Goal: Task Accomplishment & Management: Manage account settings

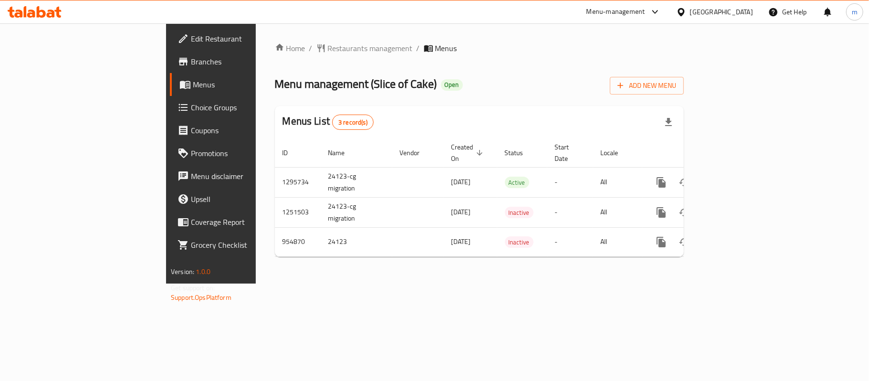
click at [191, 34] on span "Edit Restaurant" at bounding box center [247, 38] width 113 height 11
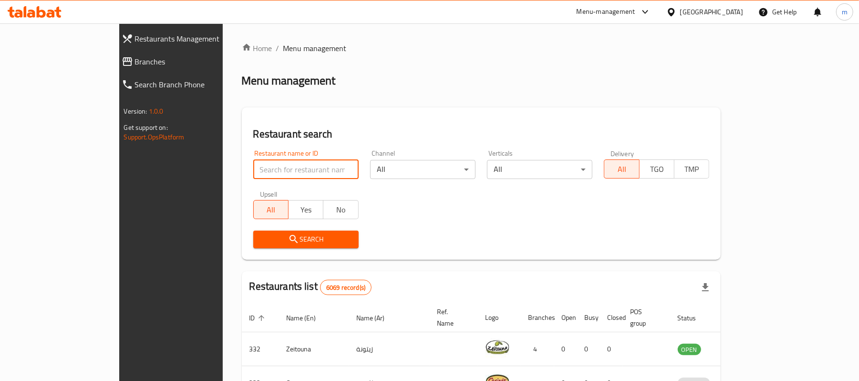
click at [276, 178] on input "search" at bounding box center [305, 169] width 105 height 19
paste input "659502"
type input "659502"
click button "Search" at bounding box center [305, 239] width 105 height 18
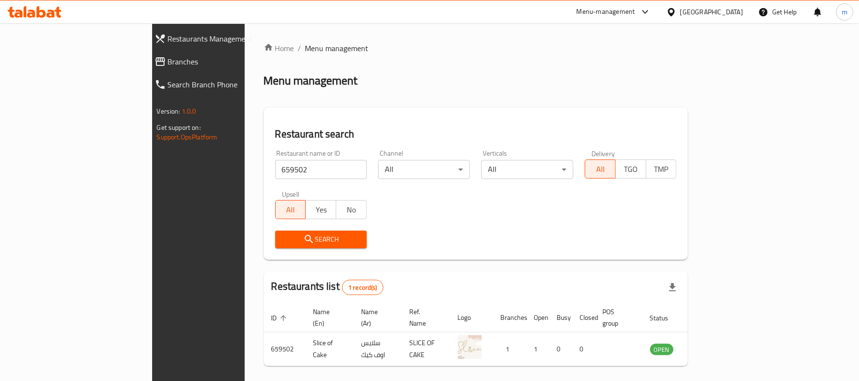
click at [46, 1] on div "Menu-management Bahrain Get Help m" at bounding box center [429, 11] width 859 height 23
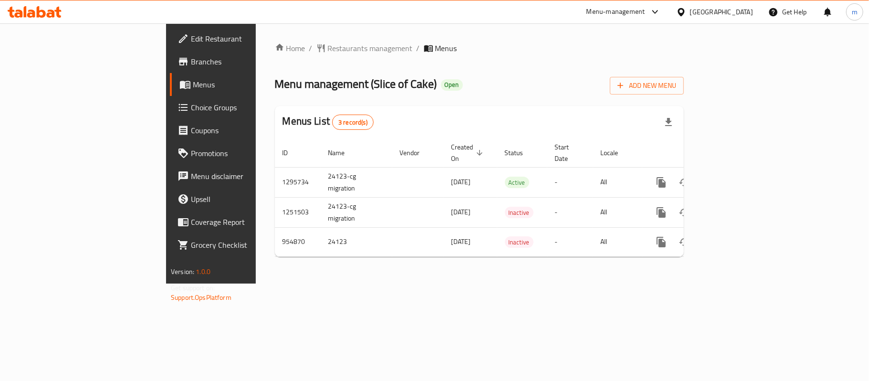
click at [741, 16] on div "[GEOGRAPHIC_DATA]" at bounding box center [721, 12] width 63 height 10
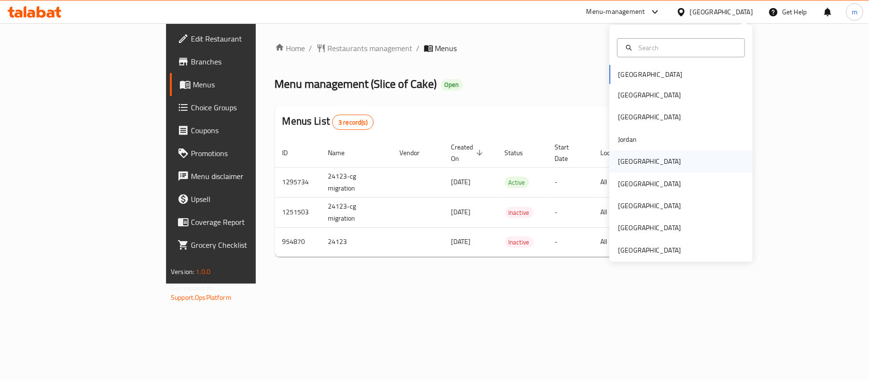
click at [622, 160] on div "[GEOGRAPHIC_DATA]" at bounding box center [649, 161] width 63 height 10
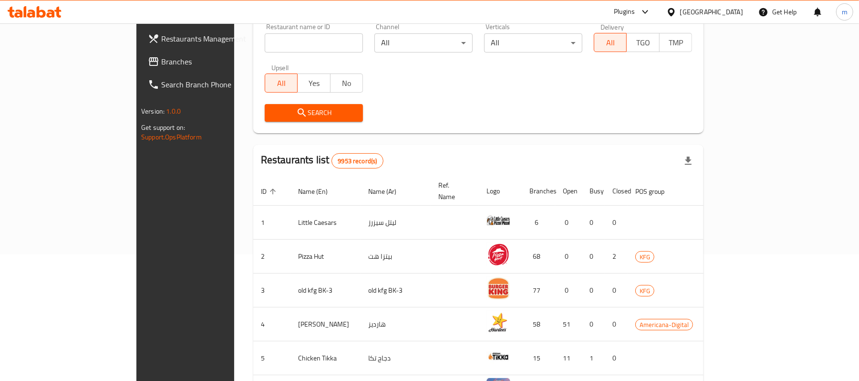
scroll to position [127, 0]
click at [161, 63] on span "Branches" at bounding box center [216, 61] width 111 height 11
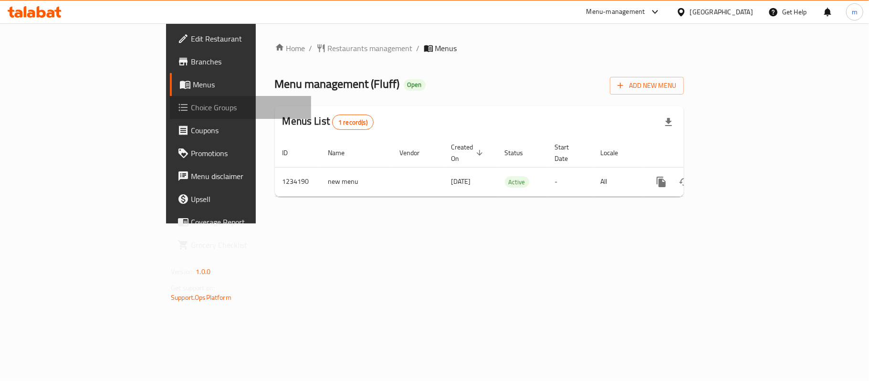
click at [191, 113] on span "Choice Groups" at bounding box center [247, 107] width 113 height 11
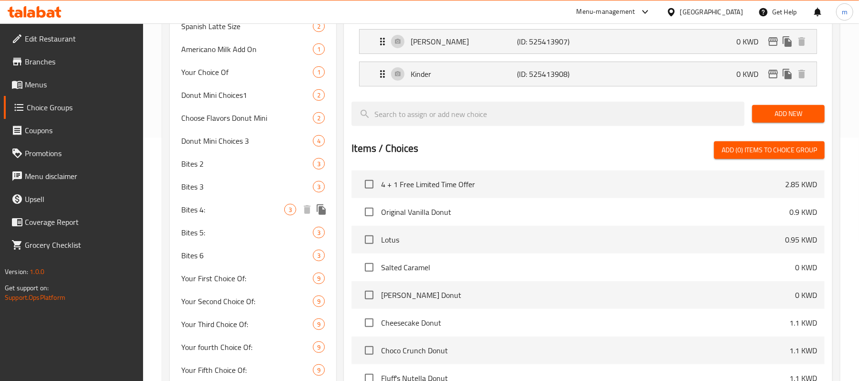
scroll to position [52, 0]
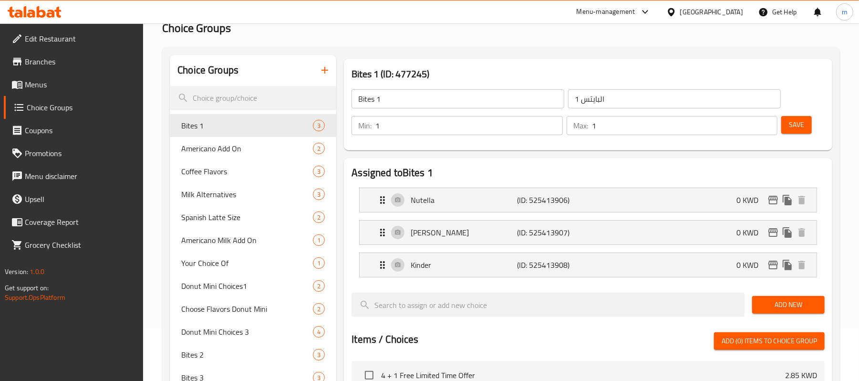
click at [497, 57] on div "Bites 1 (ID: 477245) Bites 1 ​ البايتس 1 ​ Min: 1 ​ Max: 1 ​ Save" at bounding box center [588, 104] width 496 height 99
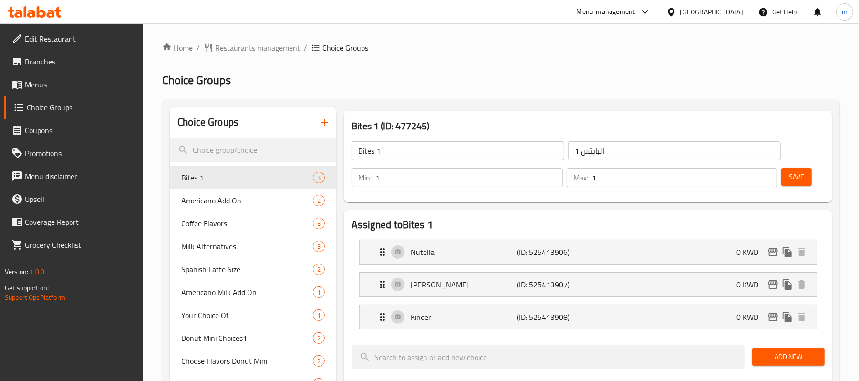
scroll to position [0, 0]
click at [730, 12] on div "Kuwait" at bounding box center [711, 12] width 63 height 10
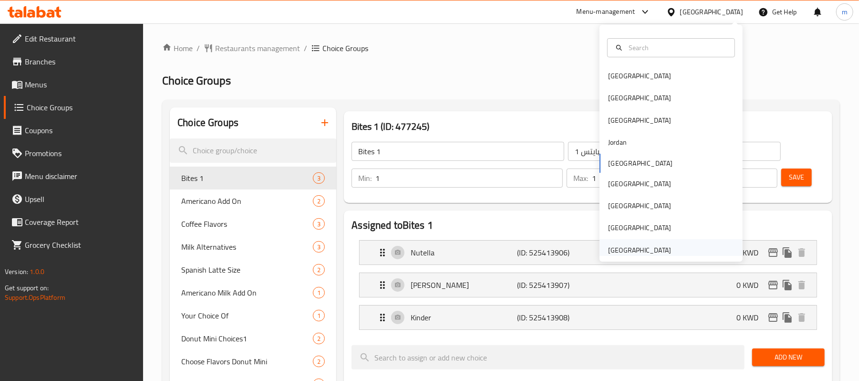
click at [623, 247] on div "United Arab Emirates" at bounding box center [639, 250] width 63 height 10
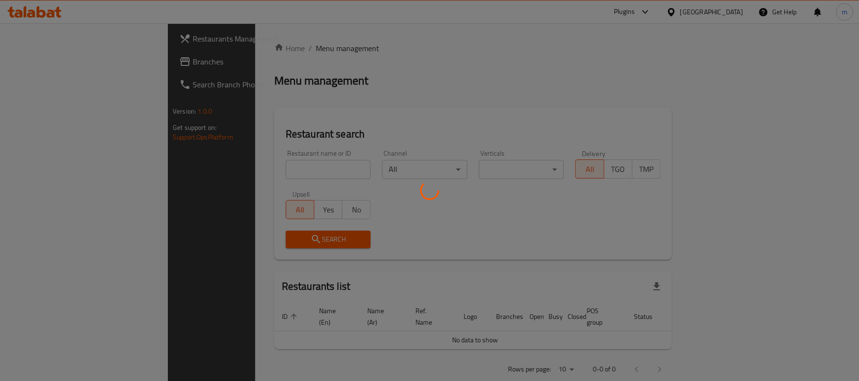
click at [713, 7] on div at bounding box center [429, 190] width 859 height 381
click at [711, 14] on div at bounding box center [429, 190] width 859 height 381
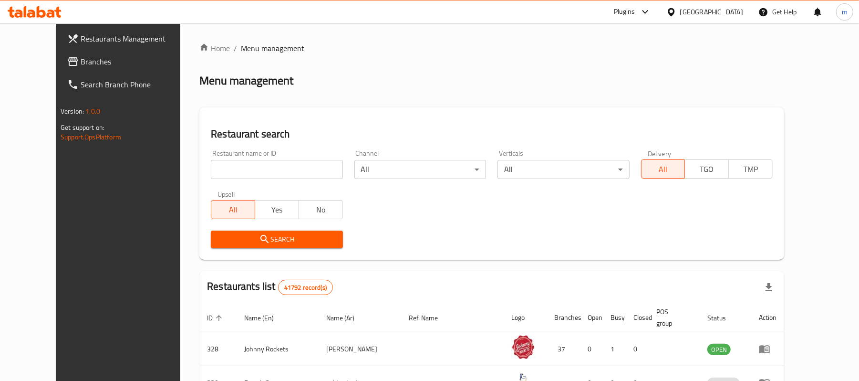
click at [711, 7] on div "United Arab Emirates" at bounding box center [711, 12] width 63 height 10
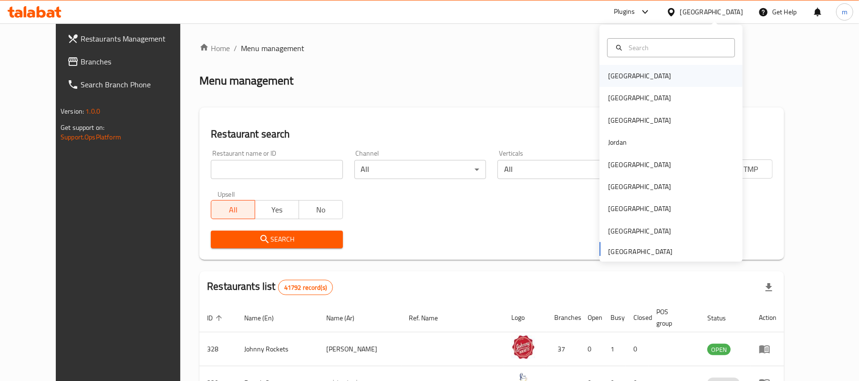
click at [609, 81] on div "[GEOGRAPHIC_DATA]" at bounding box center [639, 76] width 63 height 10
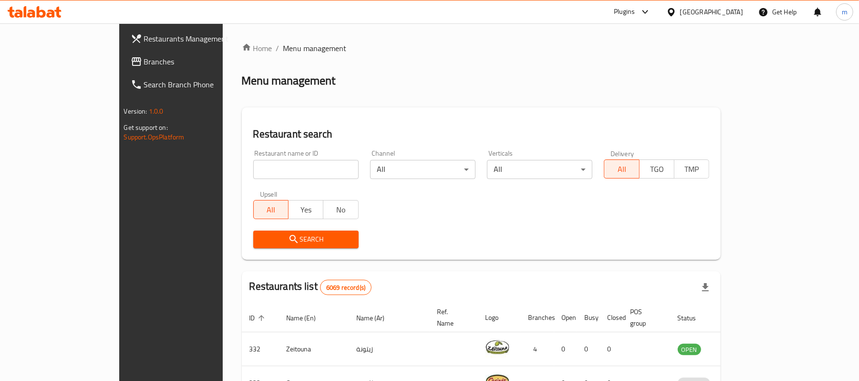
click at [144, 66] on span "Branches" at bounding box center [199, 61] width 111 height 11
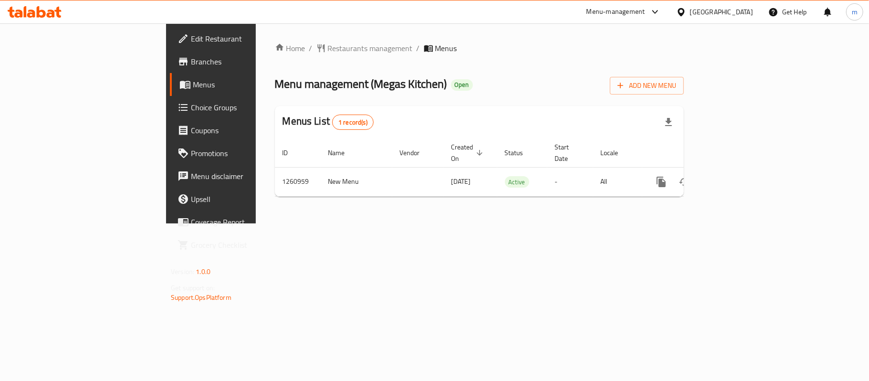
click at [731, 17] on div "[GEOGRAPHIC_DATA]" at bounding box center [721, 12] width 63 height 10
click at [193, 83] on span "Menus" at bounding box center [248, 84] width 111 height 11
click at [49, 14] on icon at bounding box center [51, 14] width 8 height 8
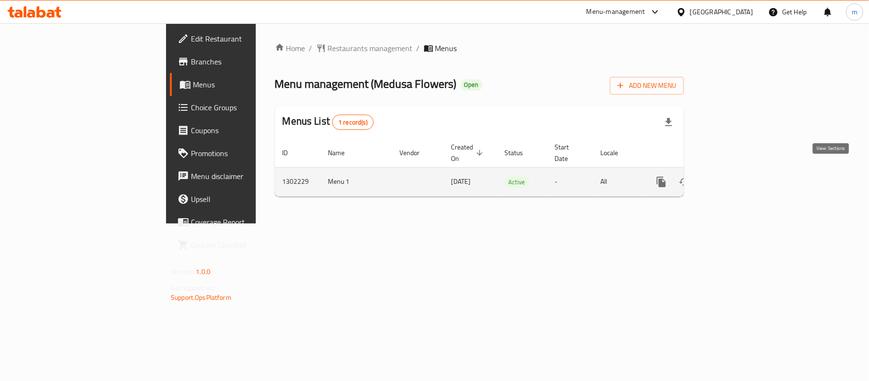
click at [734, 178] on icon "enhanced table" at bounding box center [730, 182] width 9 height 9
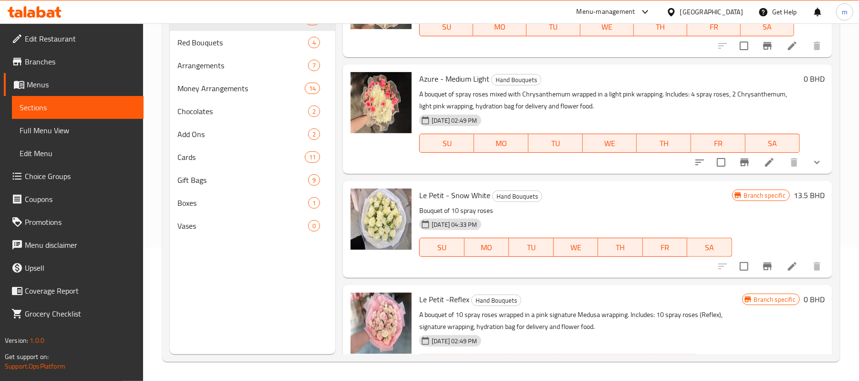
scroll to position [1400, 0]
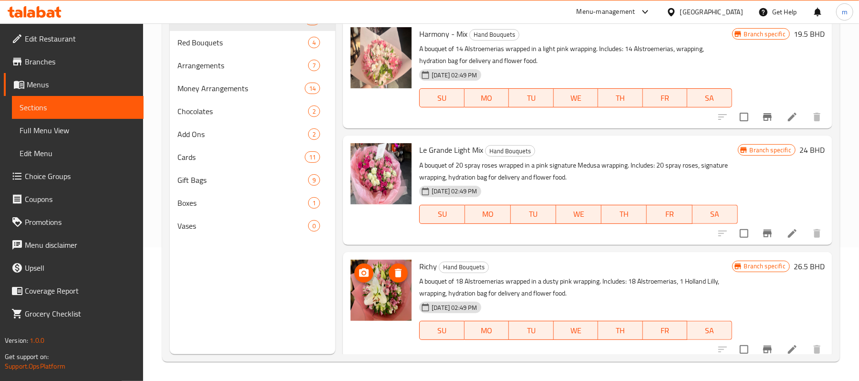
click at [41, 153] on span "Edit Menu" at bounding box center [78, 152] width 116 height 11
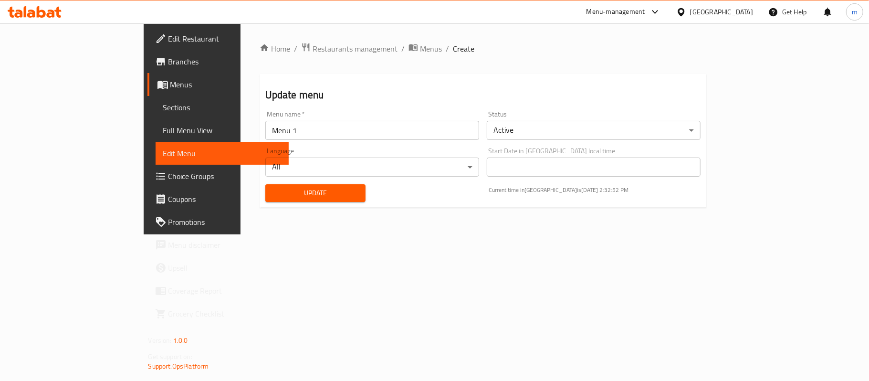
click at [163, 110] on span "Sections" at bounding box center [222, 107] width 118 height 11
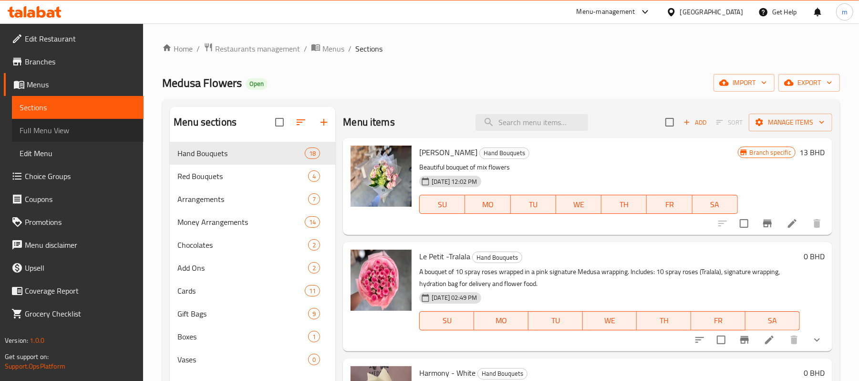
click at [39, 128] on span "Full Menu View" at bounding box center [78, 130] width 116 height 11
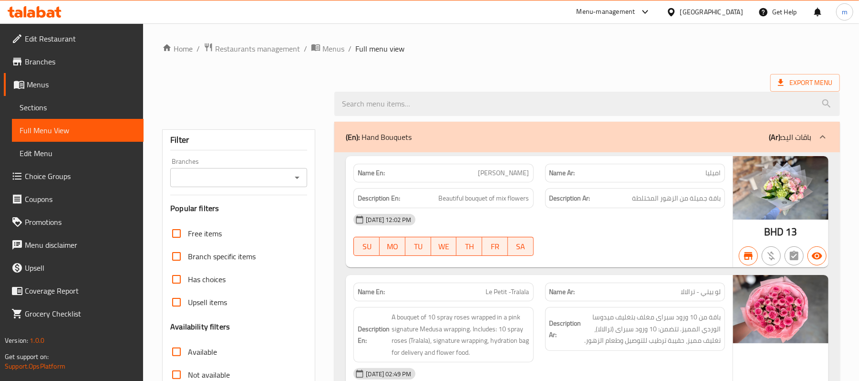
click at [56, 89] on span "Menus" at bounding box center [81, 84] width 109 height 11
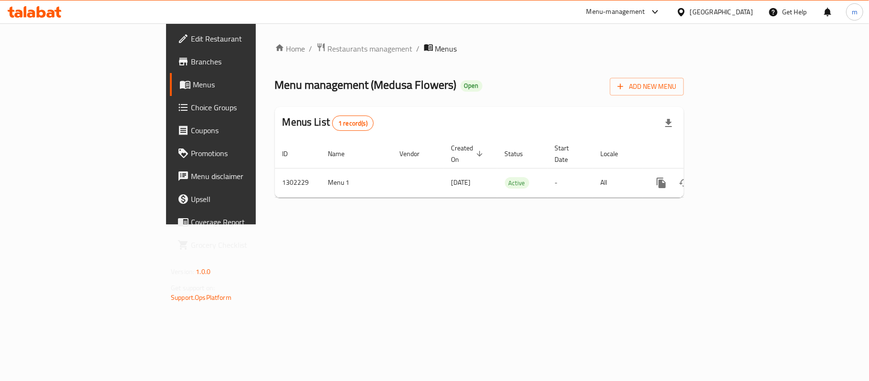
click at [191, 63] on span "Branches" at bounding box center [247, 61] width 113 height 11
click at [191, 33] on span "Edit Restaurant" at bounding box center [247, 38] width 113 height 11
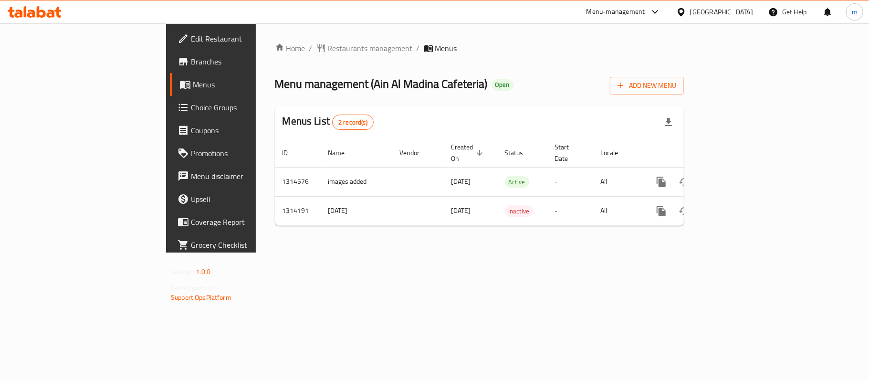
click at [191, 109] on span "Choice Groups" at bounding box center [247, 107] width 113 height 11
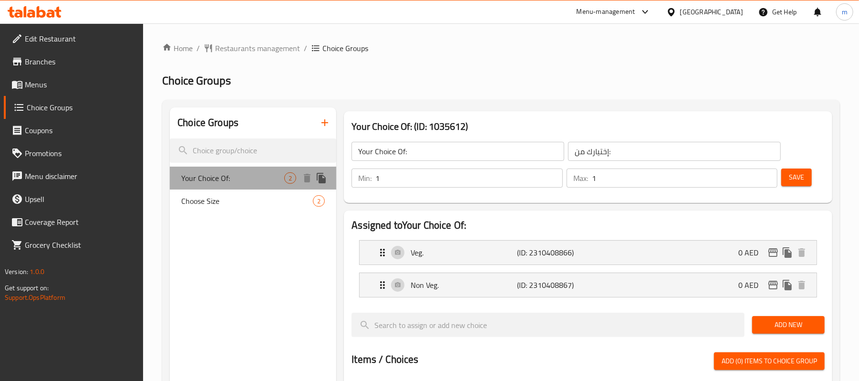
click at [199, 180] on span "Your Choice Of:" at bounding box center [232, 177] width 103 height 11
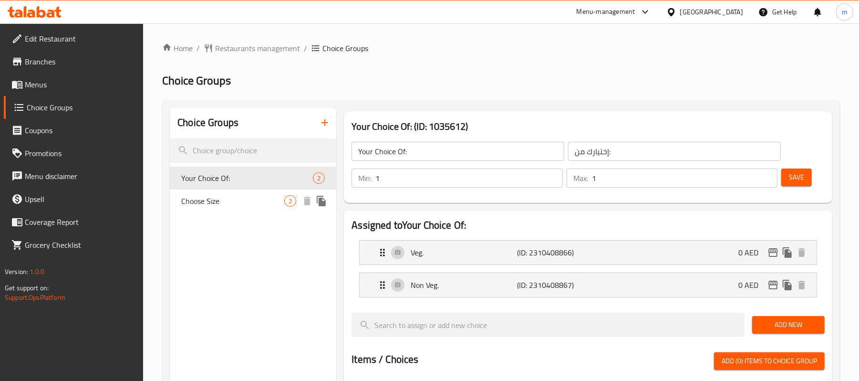
click at [209, 205] on span "Choose Size" at bounding box center [232, 200] width 103 height 11
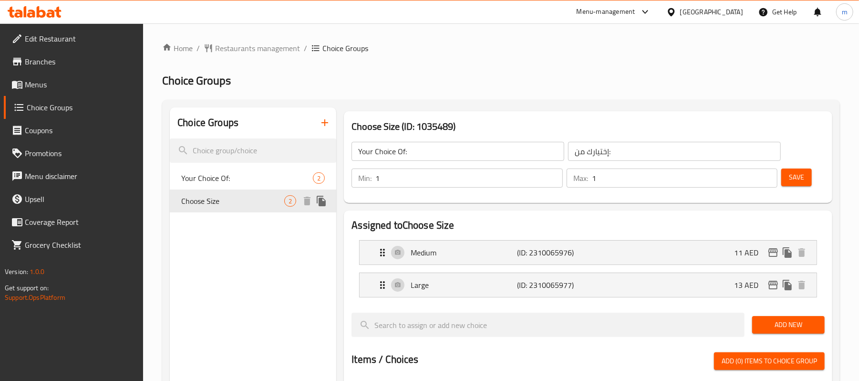
type input "Choose Size"
type input "اختر الحجم"
click at [211, 182] on span "Your Choice Of:" at bounding box center [232, 177] width 103 height 11
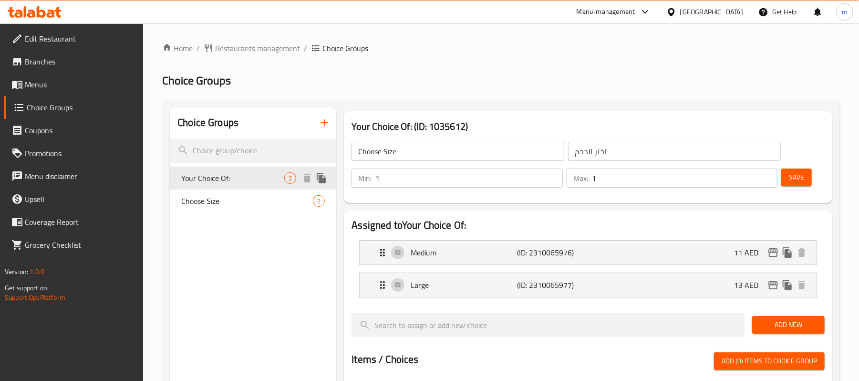
type input "Your Choice Of:"
type input "إختيارك من:"
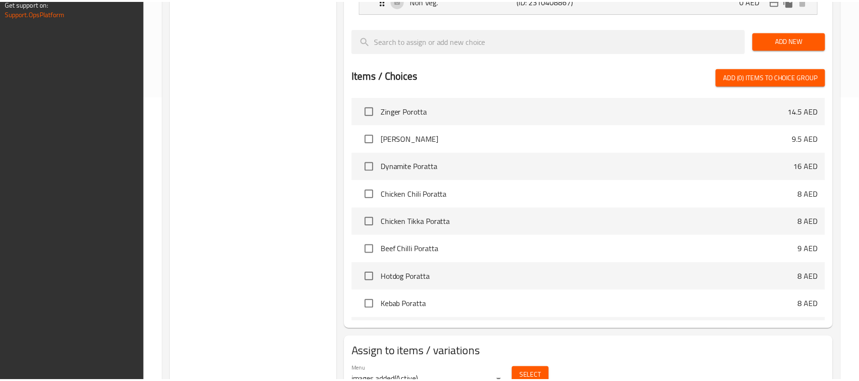
scroll to position [331, 0]
